Goal: Task Accomplishment & Management: Manage account settings

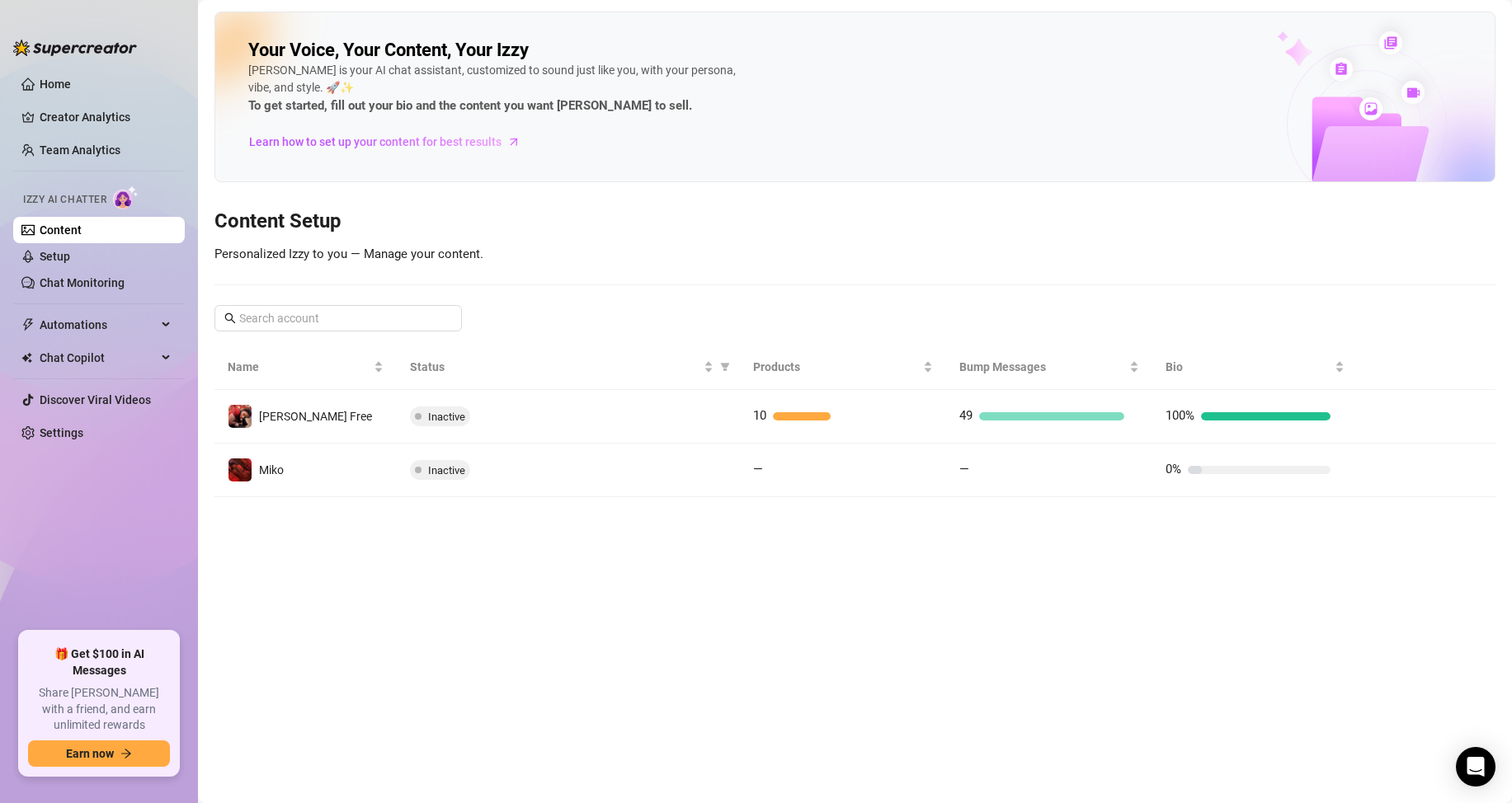
click at [1036, 584] on main "Your Voice, Your Content, Your [PERSON_NAME] is your AI chat assistant, customi…" at bounding box center [855, 402] width 1314 height 803
click at [1073, 16] on div "Your Voice, Your Content, Your [PERSON_NAME] is your AI chat assistant, customi…" at bounding box center [855, 97] width 1281 height 171
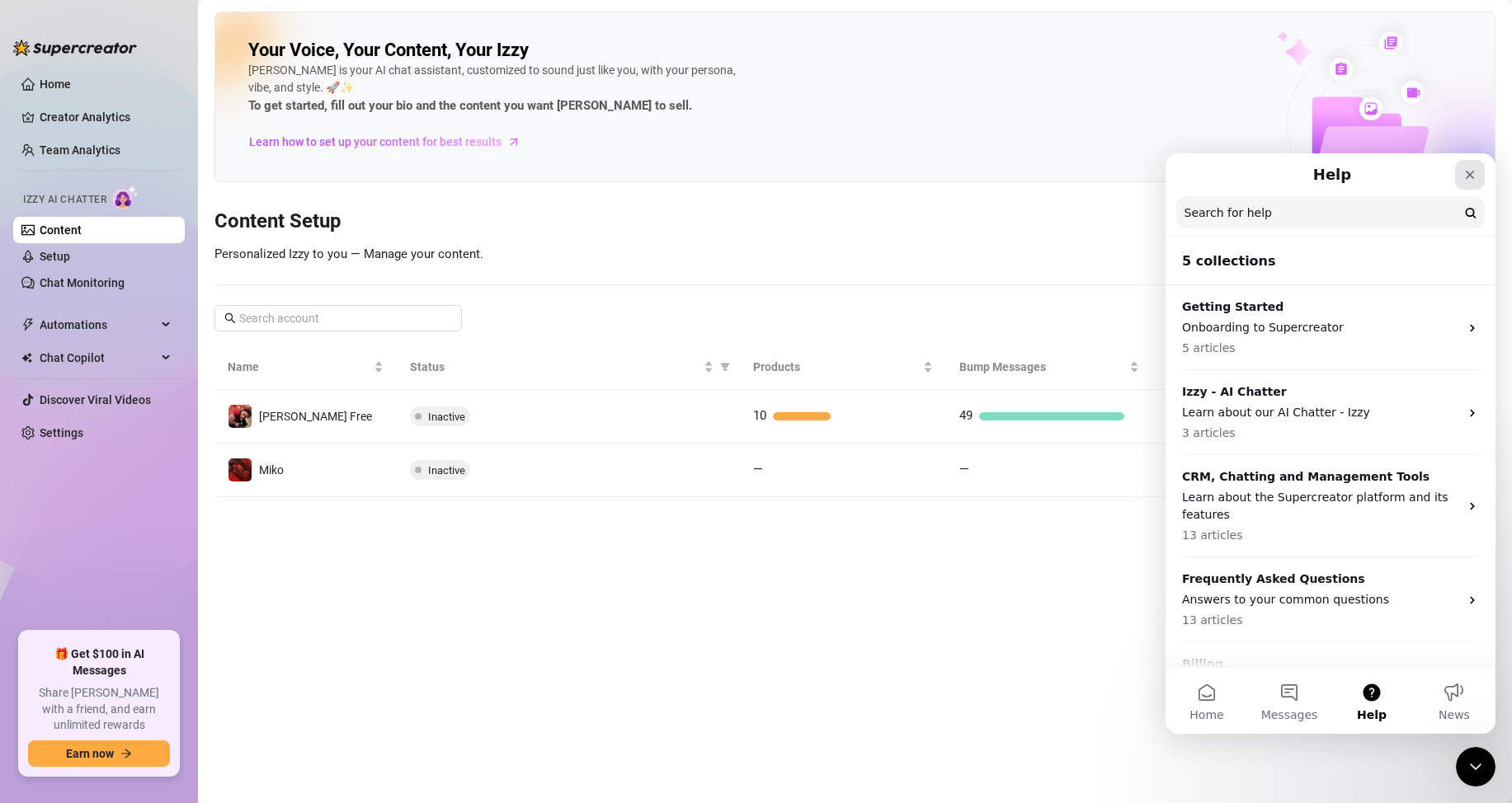
click at [1471, 172] on icon "Close" at bounding box center [1470, 175] width 14 height 14
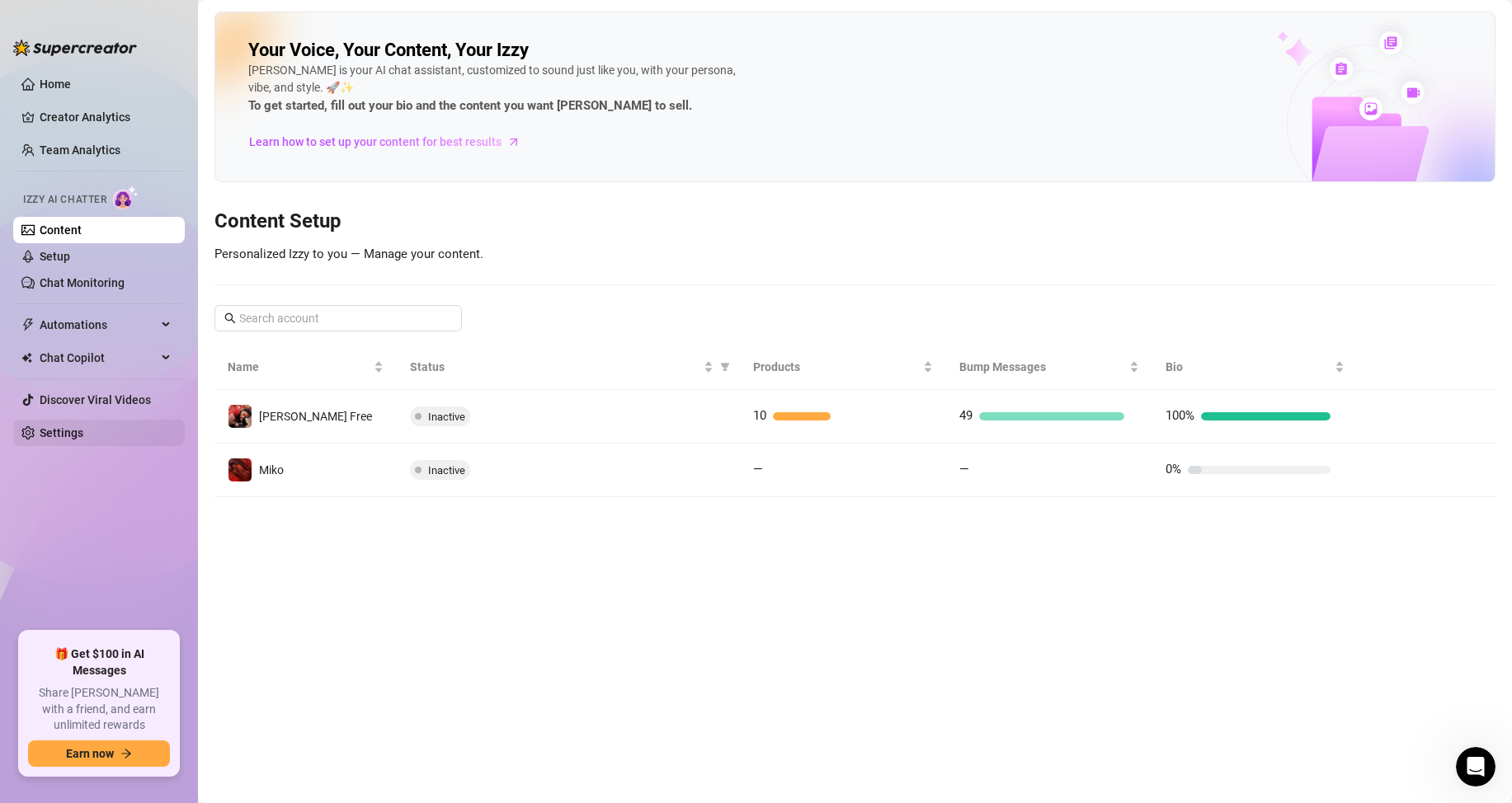
click at [77, 437] on link "Settings" at bounding box center [61, 433] width 44 height 14
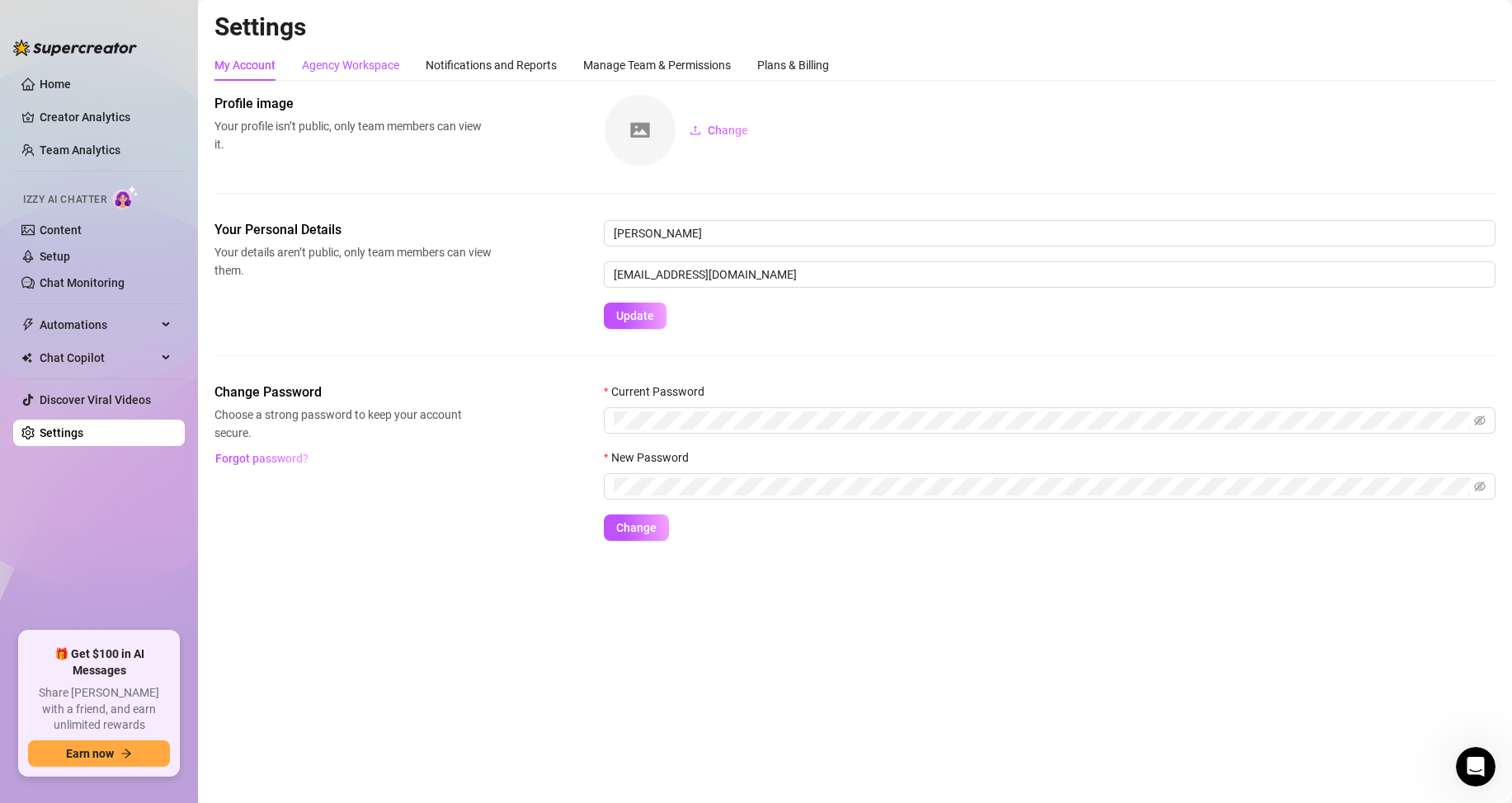
click at [386, 64] on div "Agency Workspace" at bounding box center [350, 65] width 97 height 18
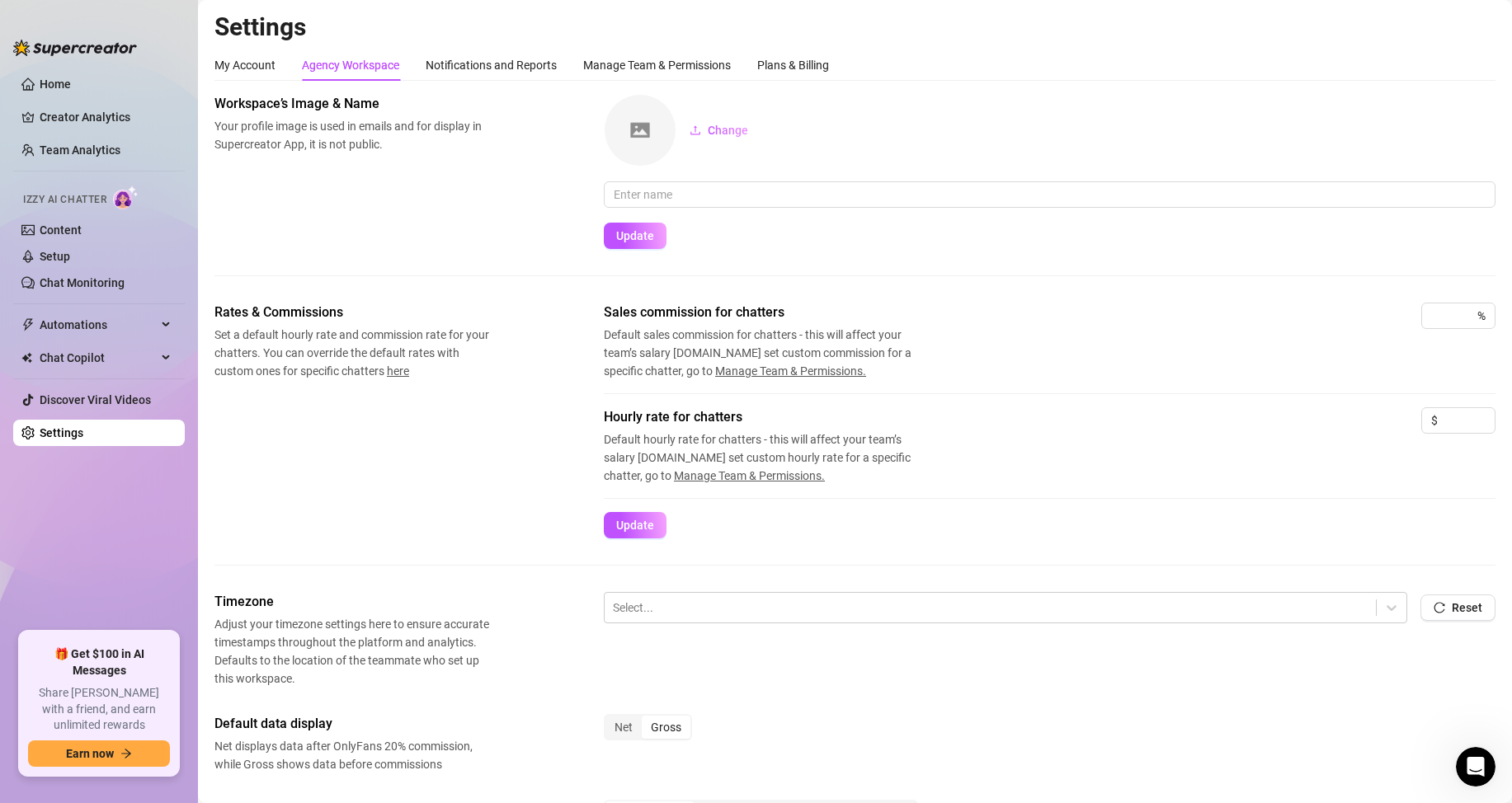
click at [738, 59] on div "My Account Agency Workspace Notifications and Reports Manage Team & Permissions…" at bounding box center [521, 65] width 614 height 32
click at [774, 57] on div "Plans & Billing" at bounding box center [793, 65] width 72 height 18
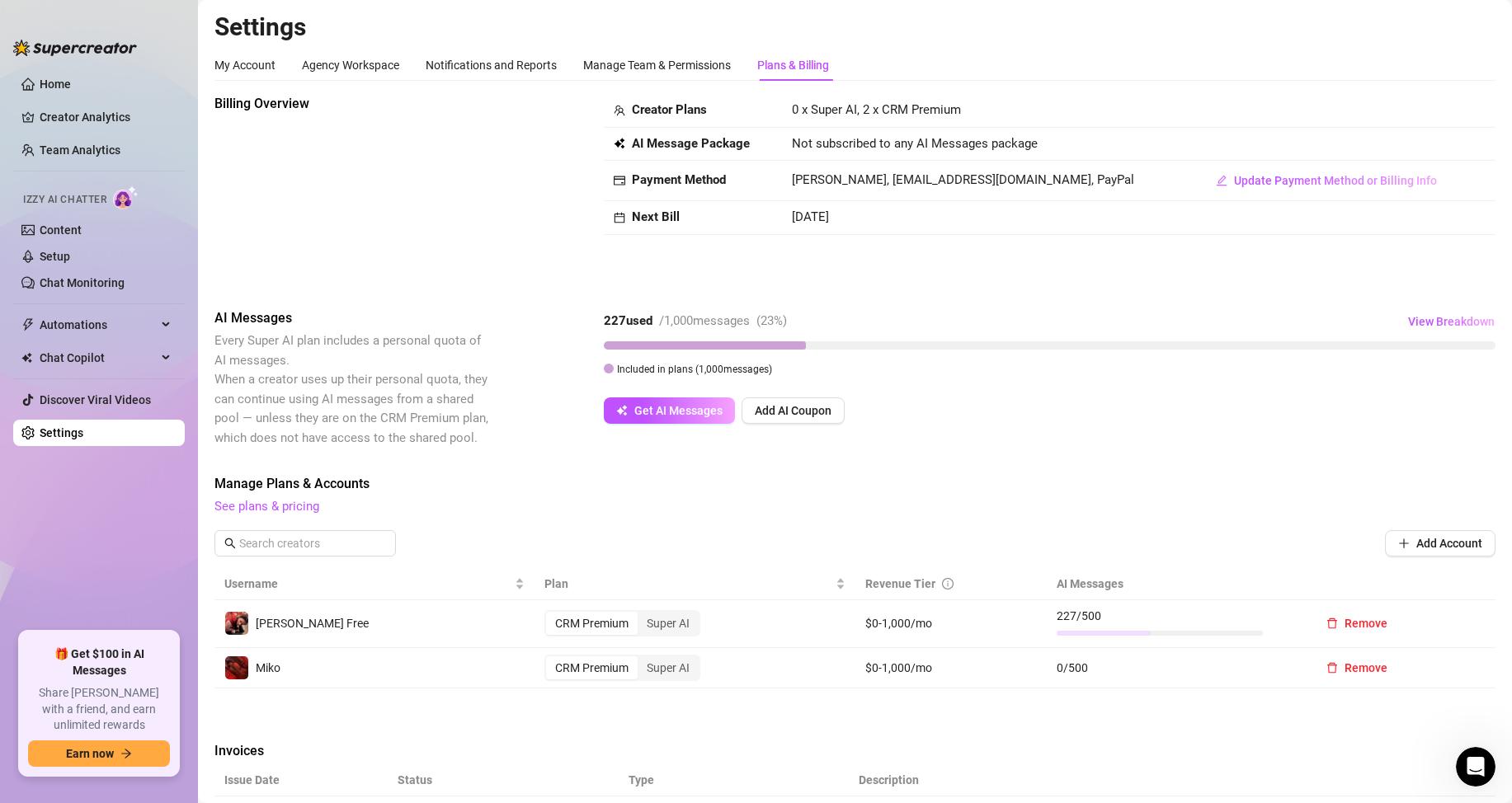
drag, startPoint x: 843, startPoint y: 230, endPoint x: 711, endPoint y: 224, distance: 132.1
click at [819, 227] on td "[DATE]" at bounding box center [987, 218] width 411 height 34
click at [666, 223] on strong "Next Bill" at bounding box center [656, 217] width 48 height 14
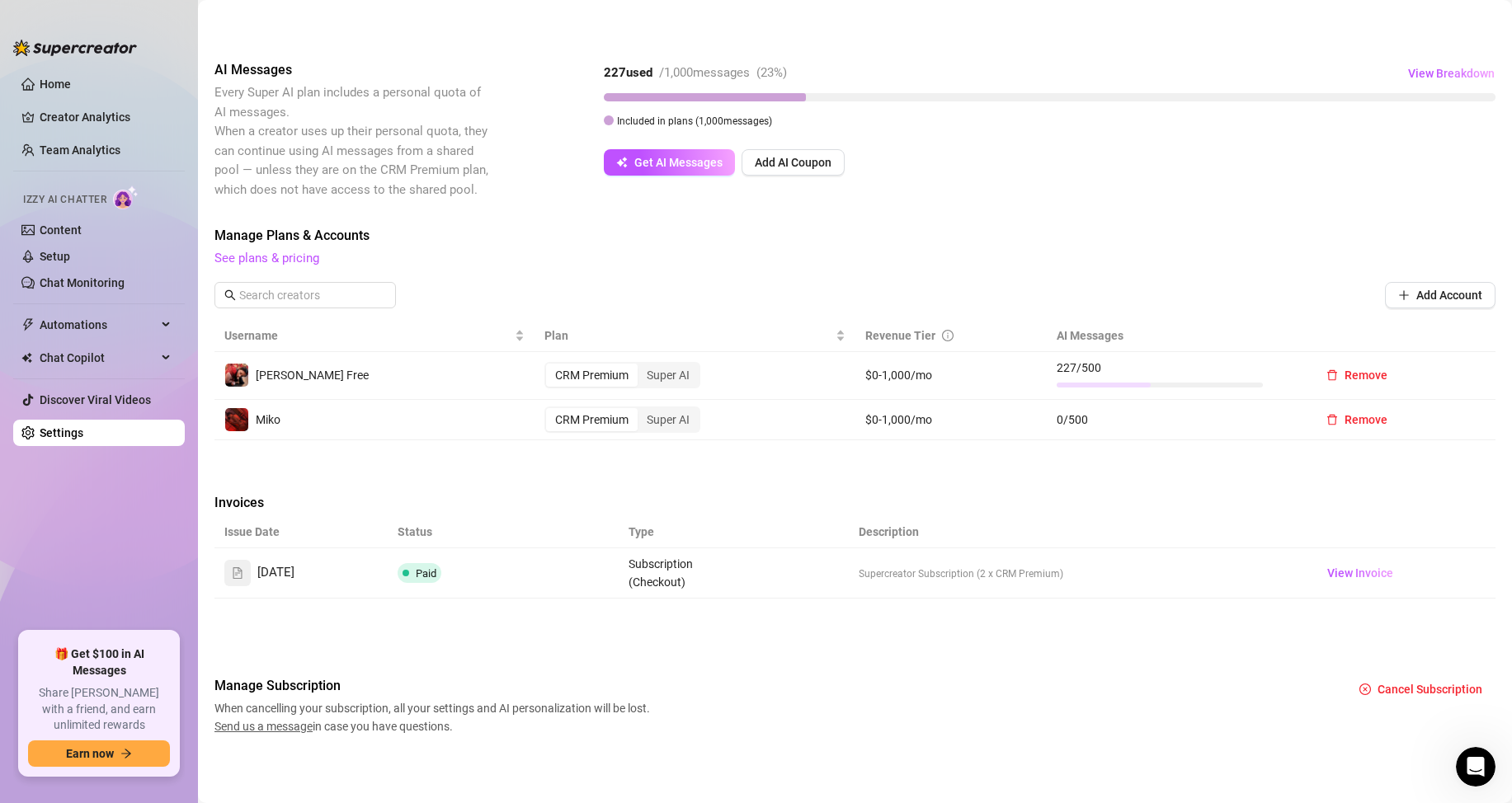
scroll to position [250, 0]
click at [1356, 567] on span "View Invoice" at bounding box center [1360, 572] width 66 height 18
click at [1351, 420] on span "Remove" at bounding box center [1366, 418] width 43 height 14
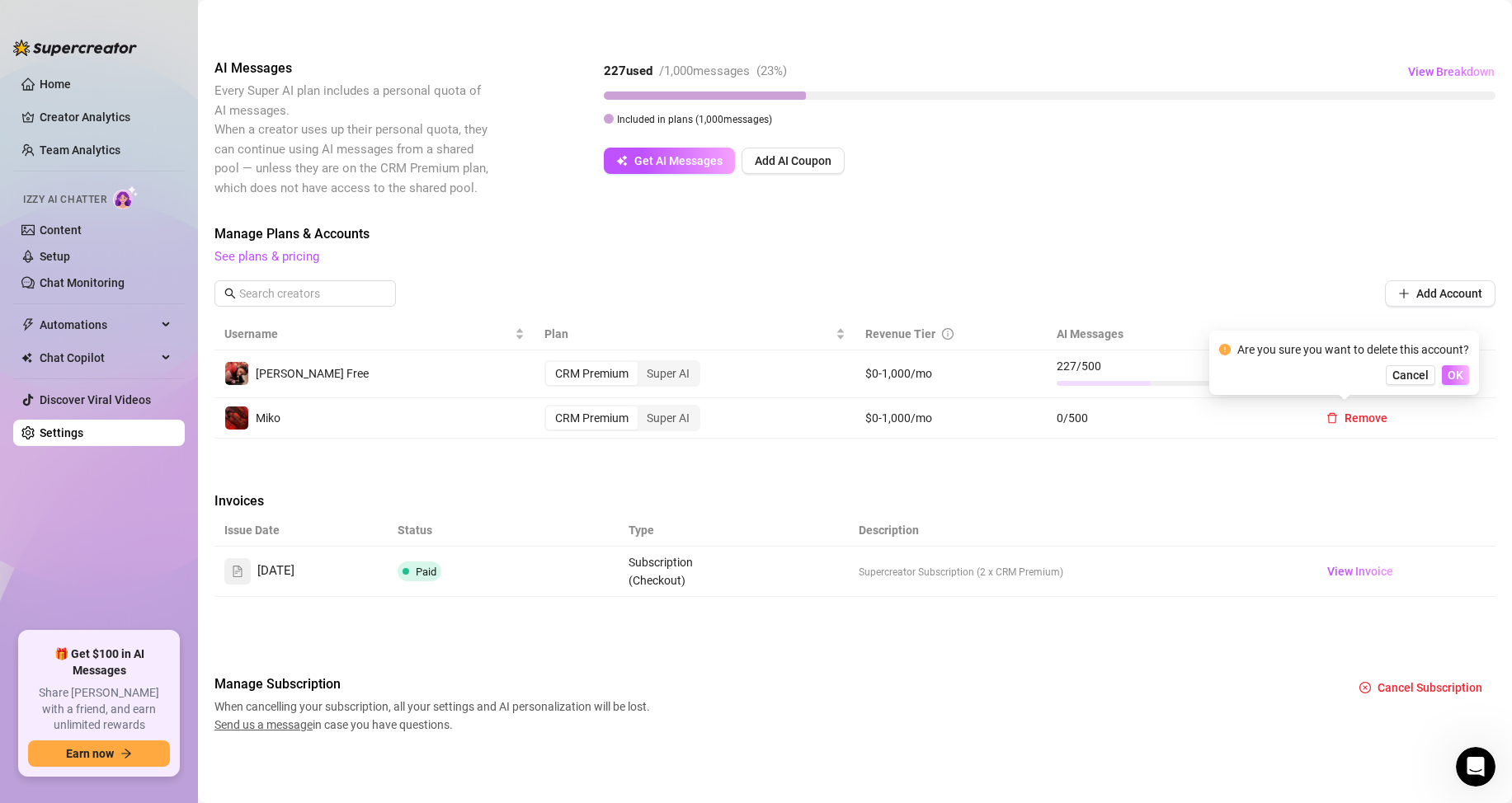
click at [1452, 376] on span "OK" at bounding box center [1454, 374] width 15 height 14
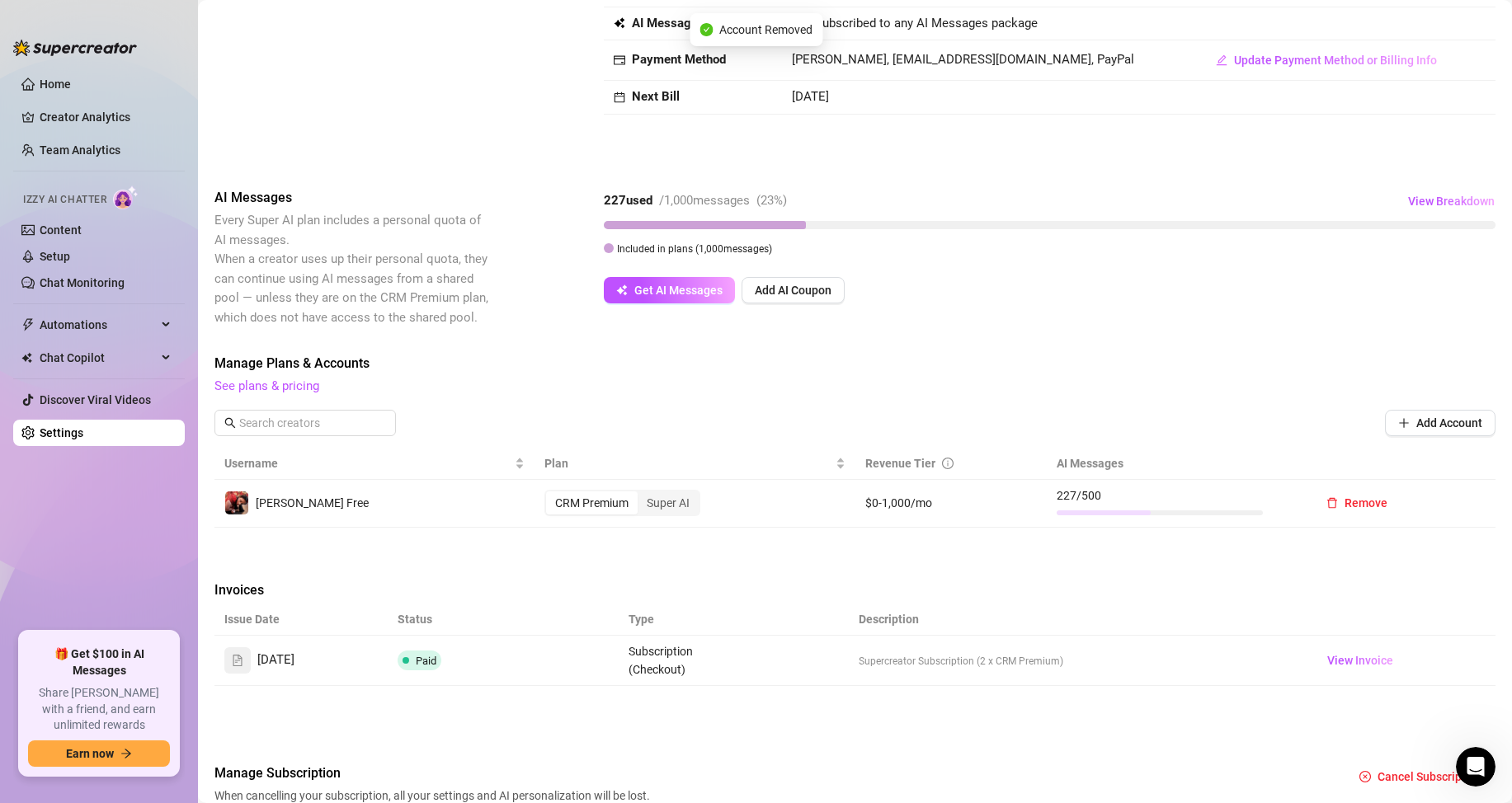
scroll to position [0, 0]
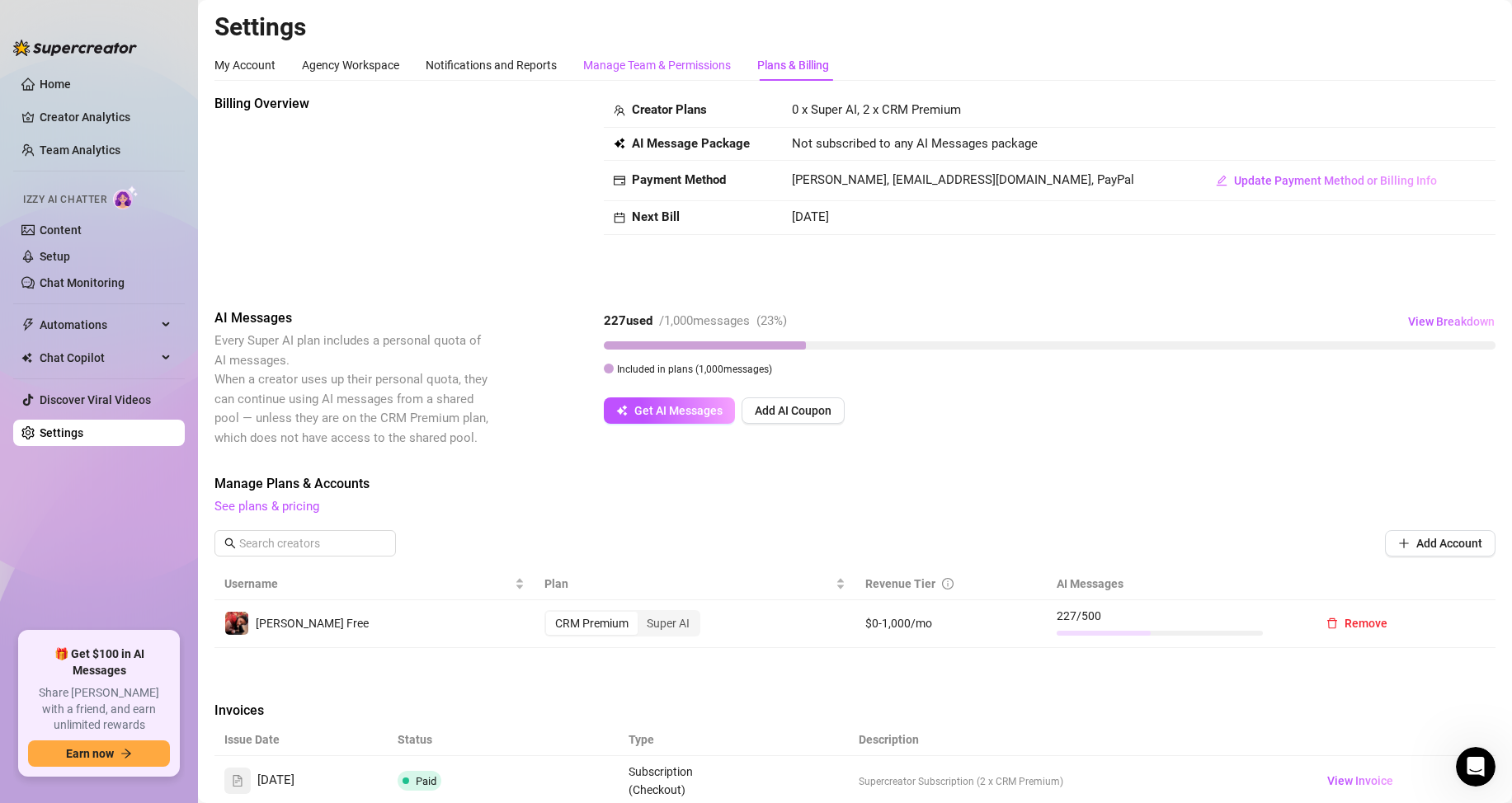
click at [646, 59] on div "Manage Team & Permissions" at bounding box center [657, 65] width 148 height 18
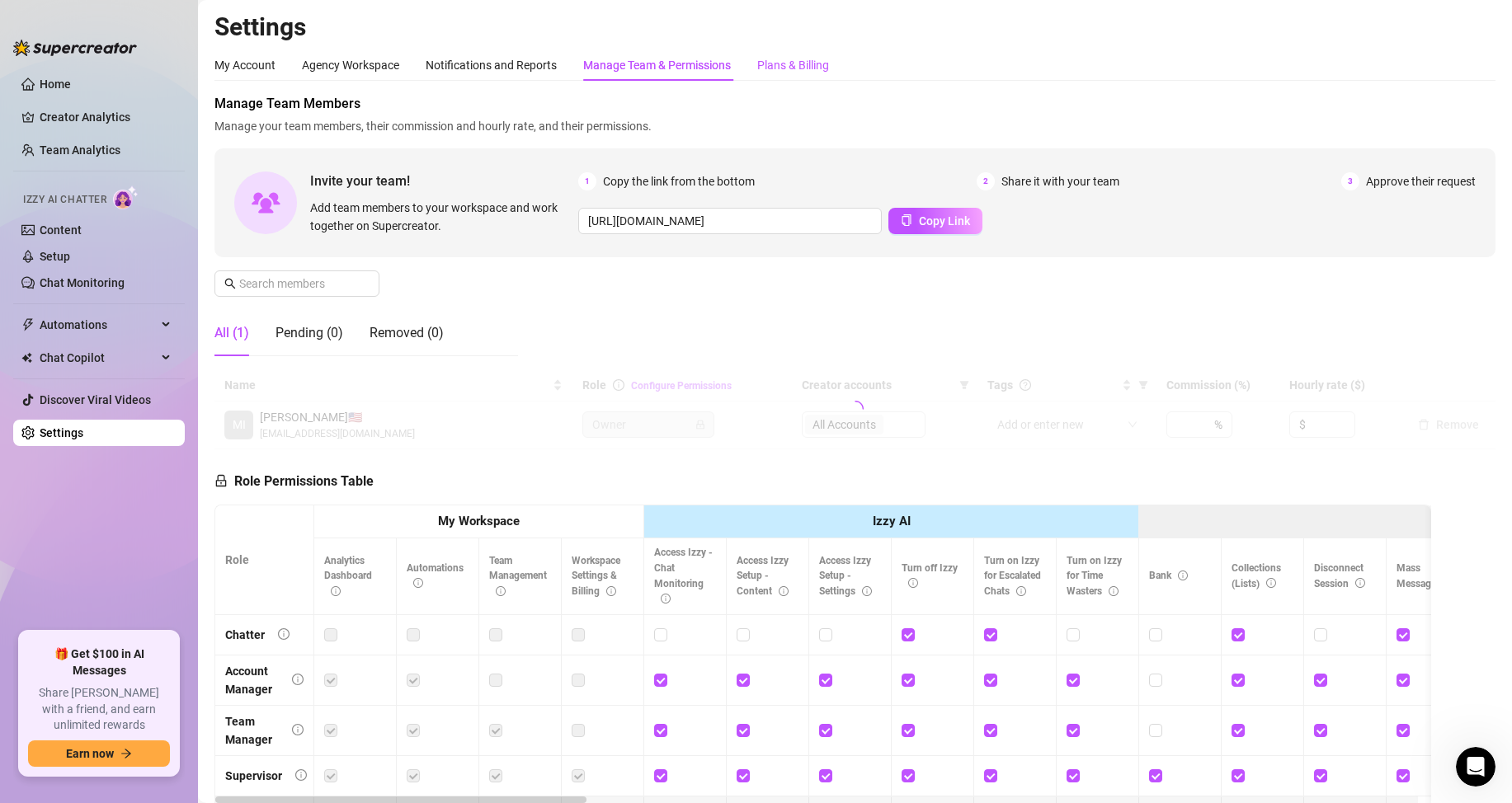
click at [798, 57] on div "Plans & Billing" at bounding box center [793, 65] width 72 height 18
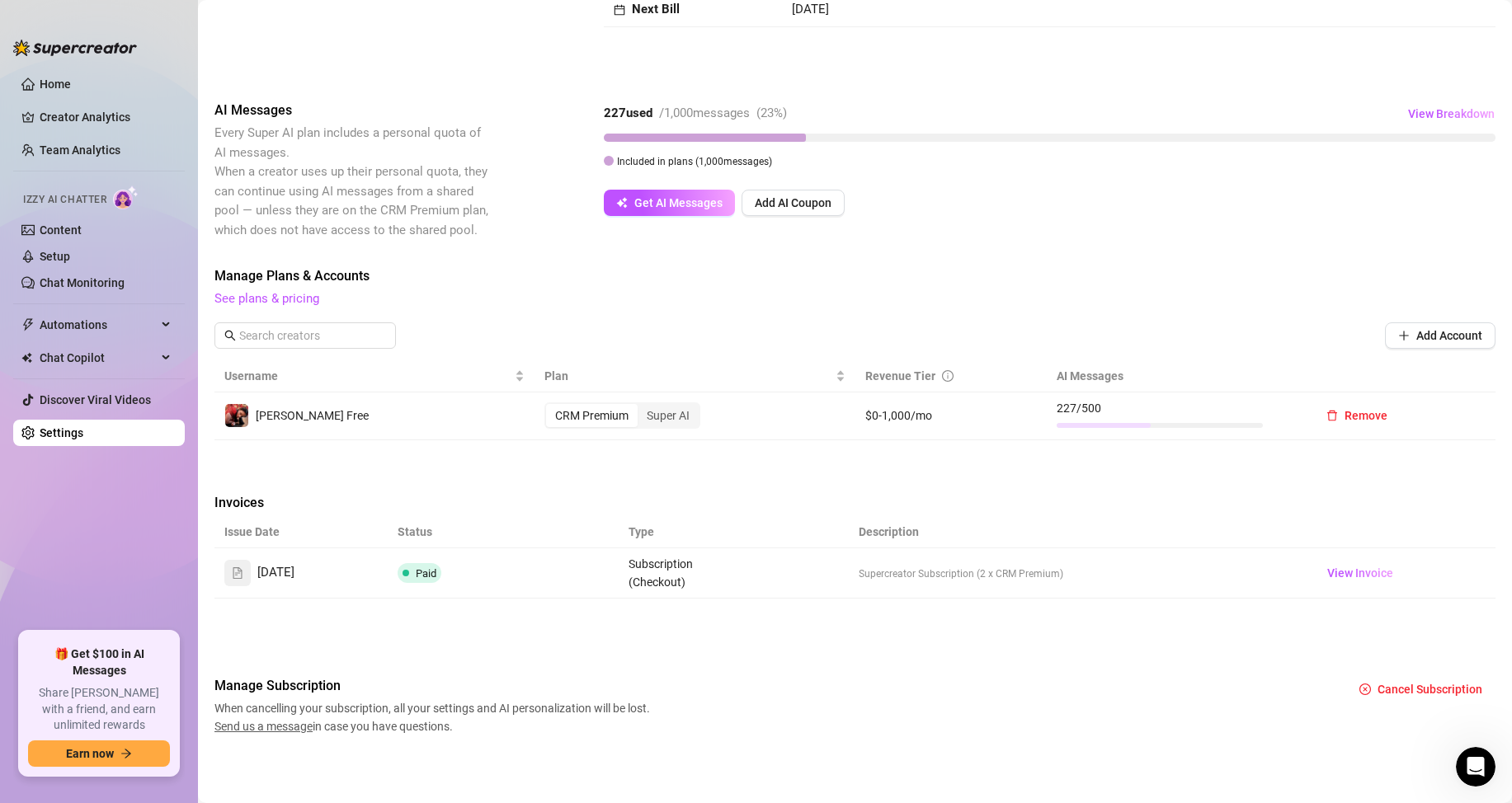
scroll to position [210, 0]
click at [55, 86] on link "Home" at bounding box center [55, 84] width 32 height 14
